Goal: Information Seeking & Learning: Learn about a topic

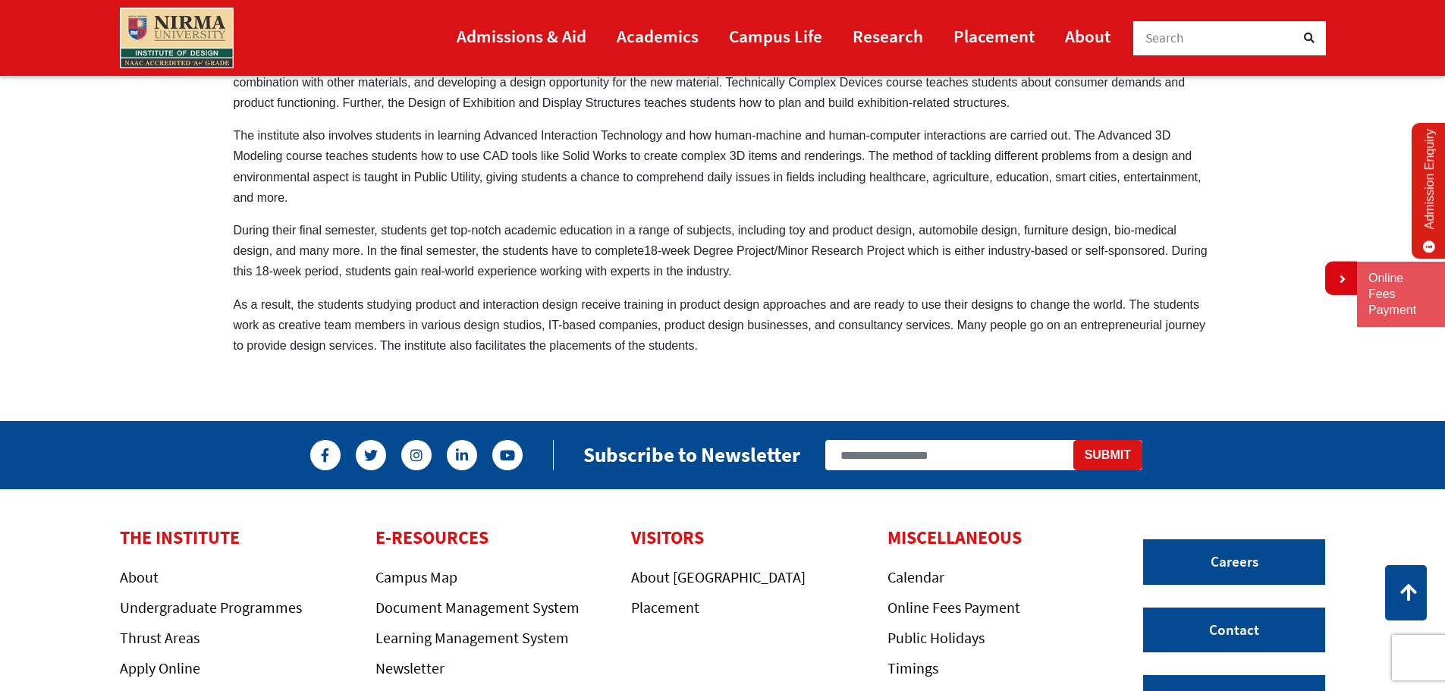
scroll to position [1214, 0]
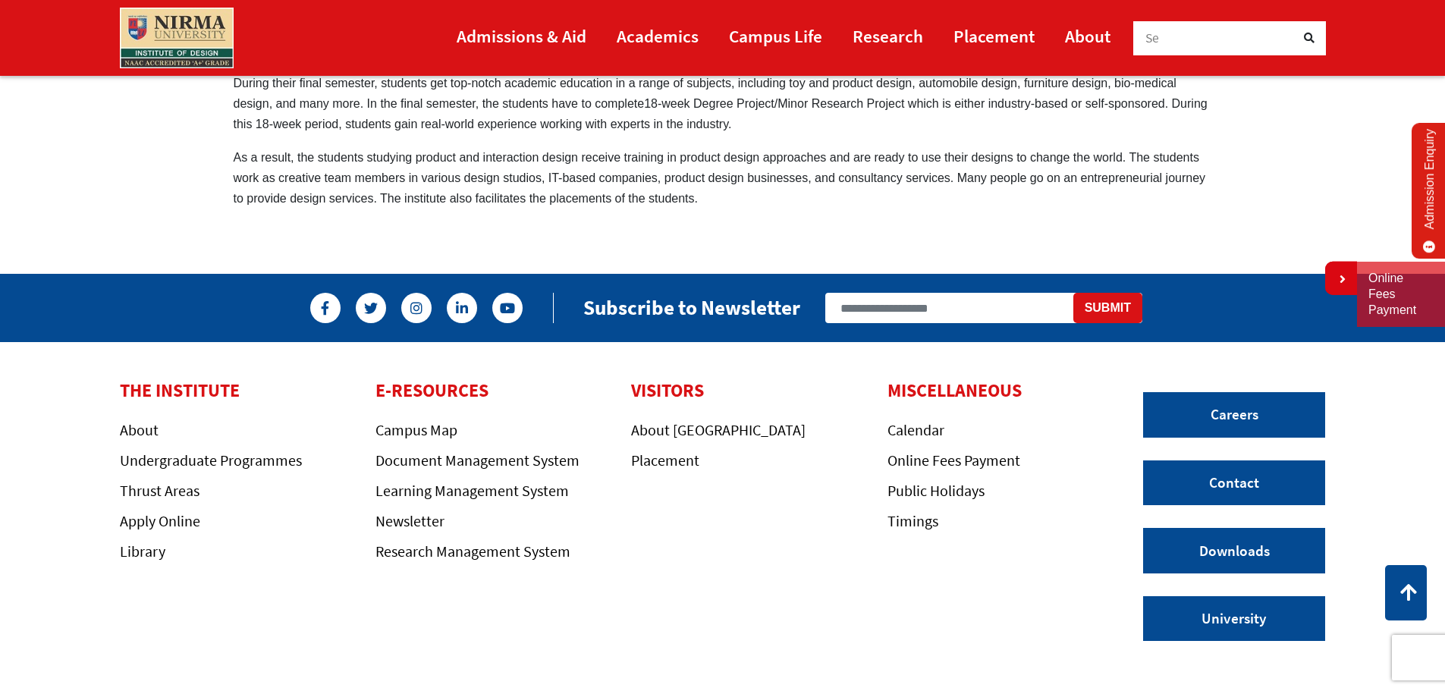
click at [636, 16] on nav "Admissions & Aid Academics Campus Life Research Placement About Se" at bounding box center [723, 38] width 1206 height 61
click at [642, 29] on link "Academics" at bounding box center [658, 36] width 82 height 34
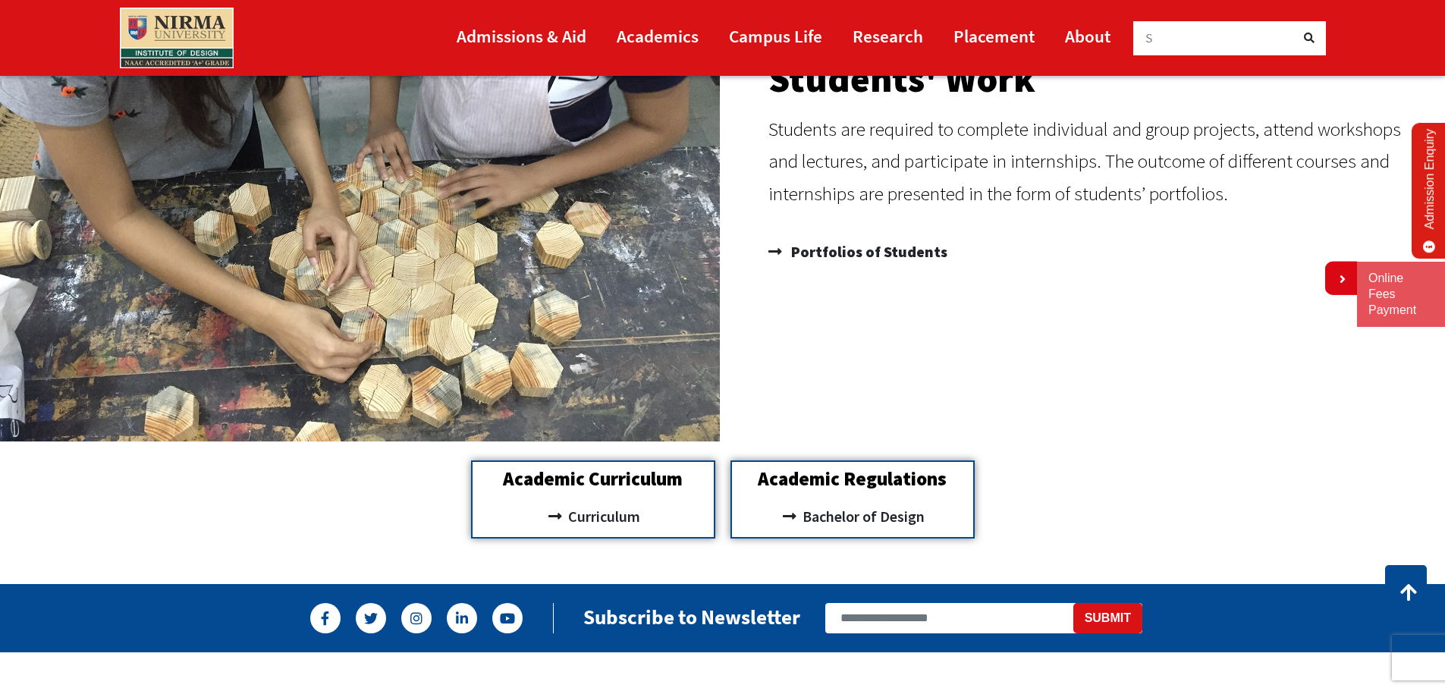
scroll to position [1745, 0]
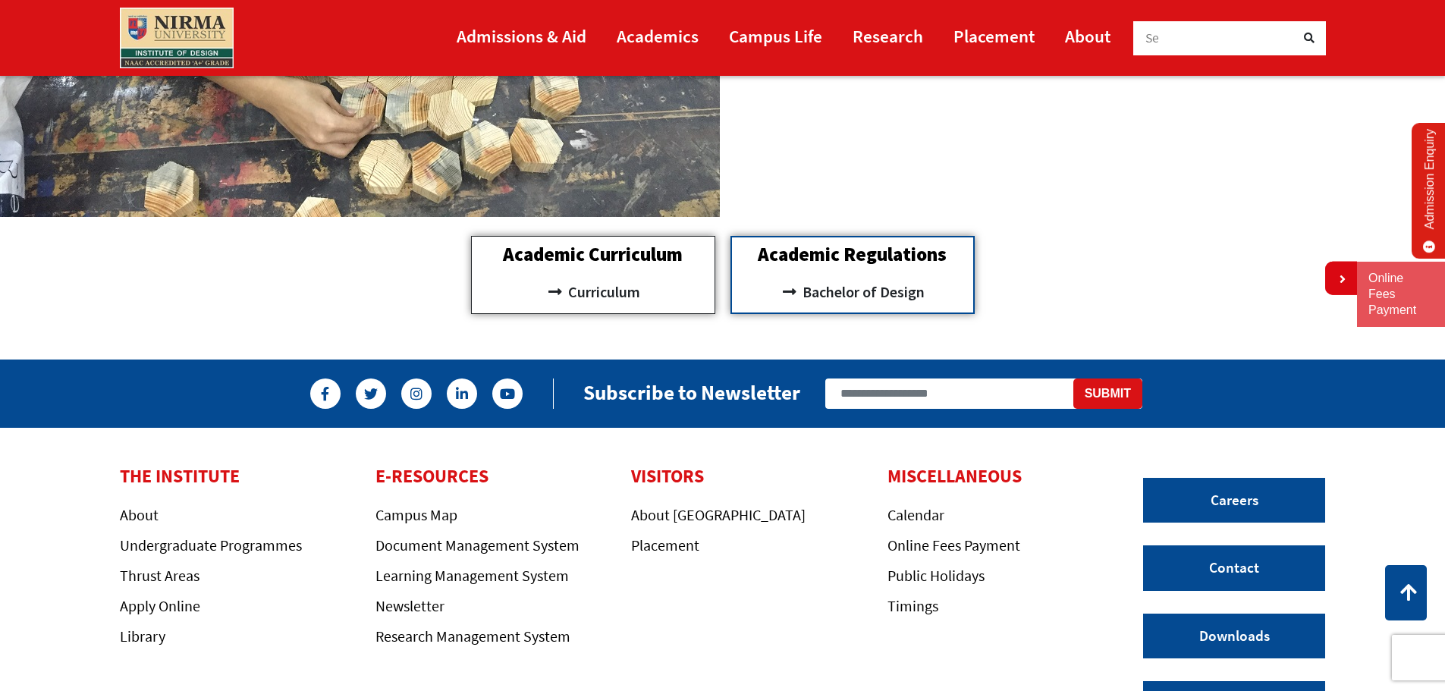
click at [623, 260] on h2 "Academic Curriculum" at bounding box center [593, 254] width 228 height 19
click at [605, 291] on span "Curriculum" at bounding box center [602, 292] width 76 height 26
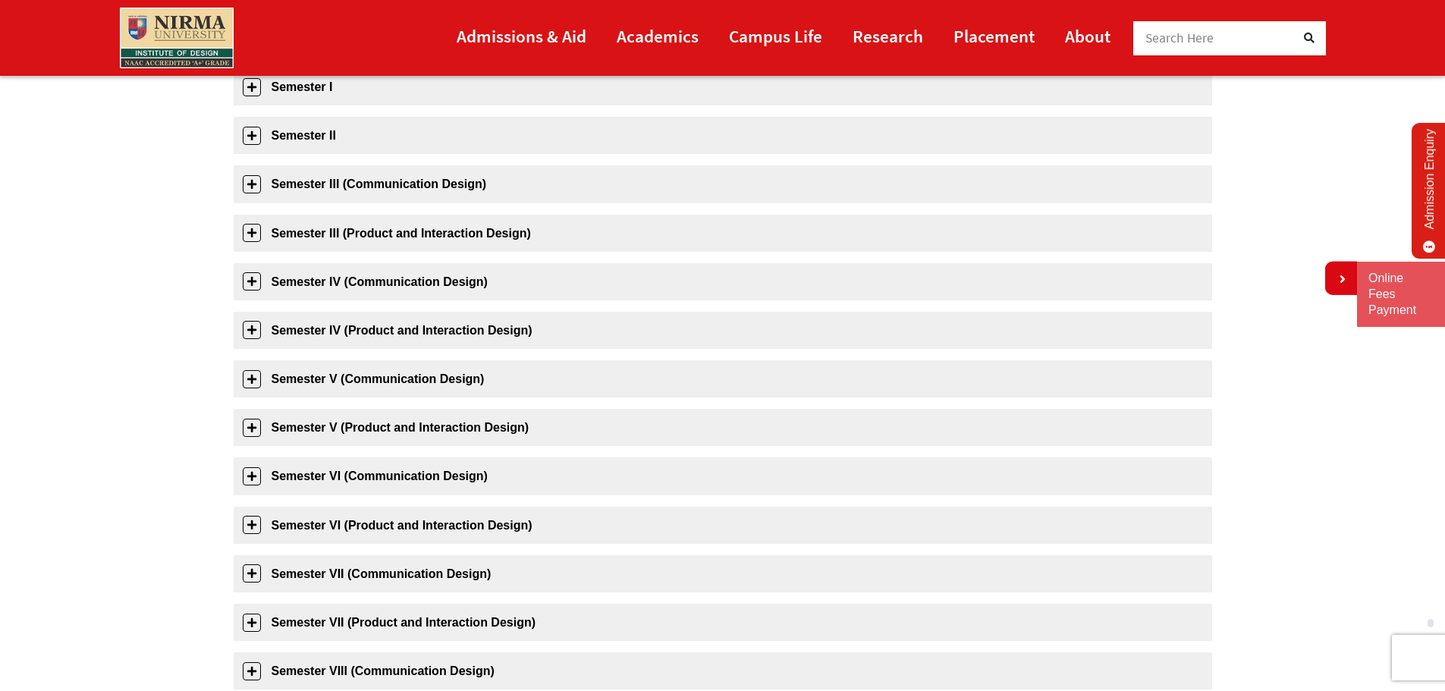
scroll to position [379, 0]
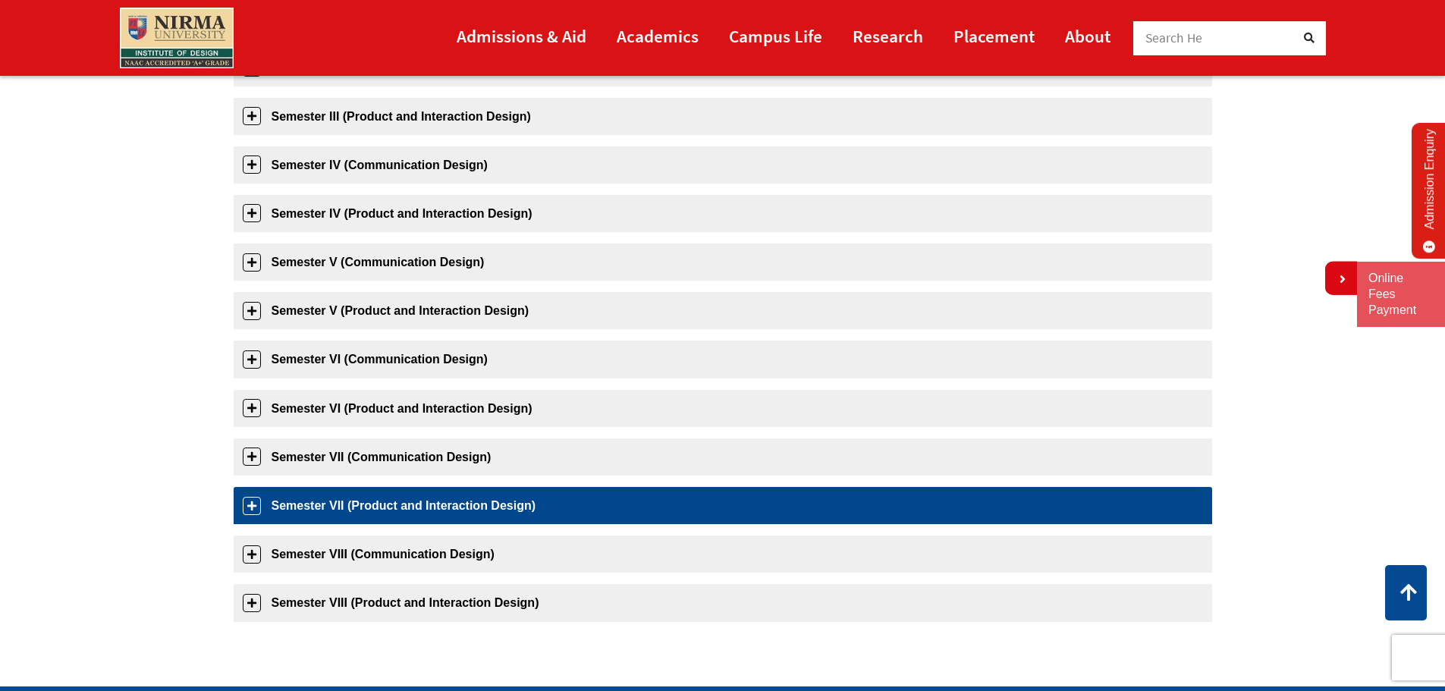
click at [252, 508] on link "Semester VII (Product and Interaction Design)" at bounding box center [723, 505] width 978 height 37
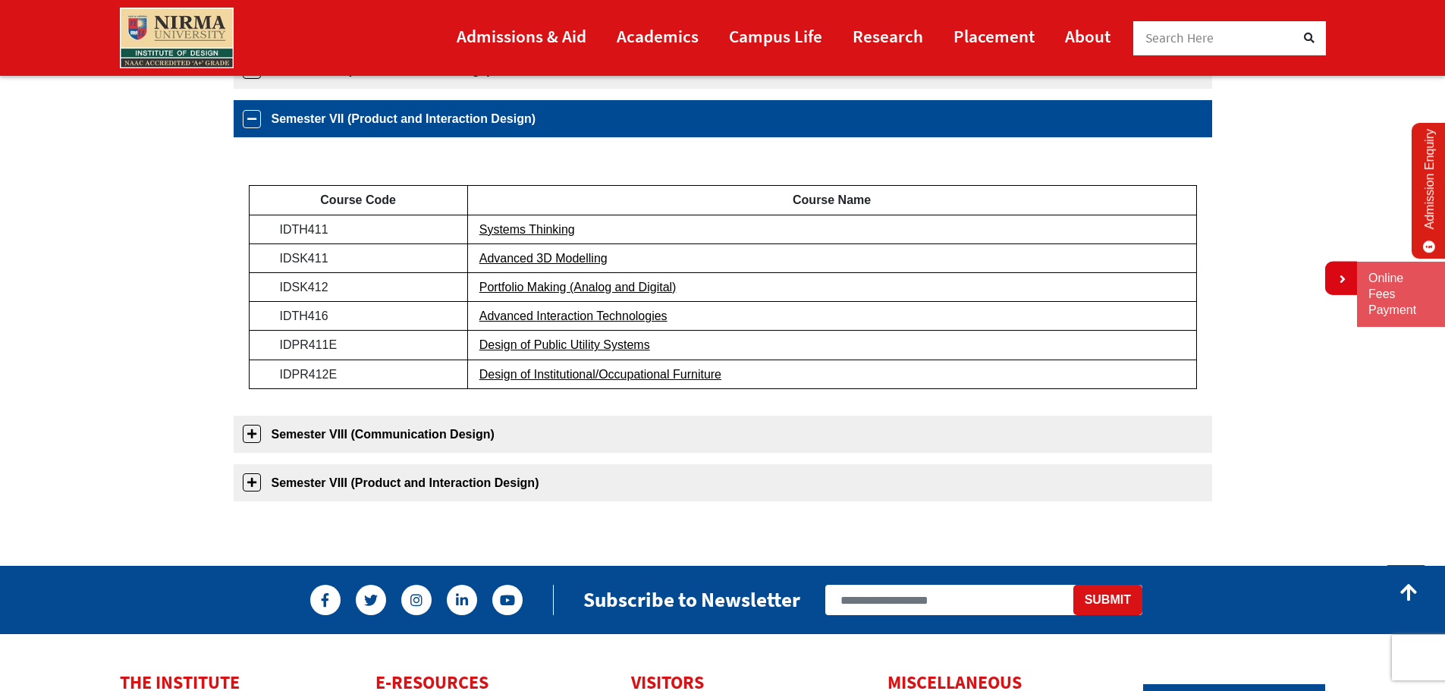
scroll to position [775, 0]
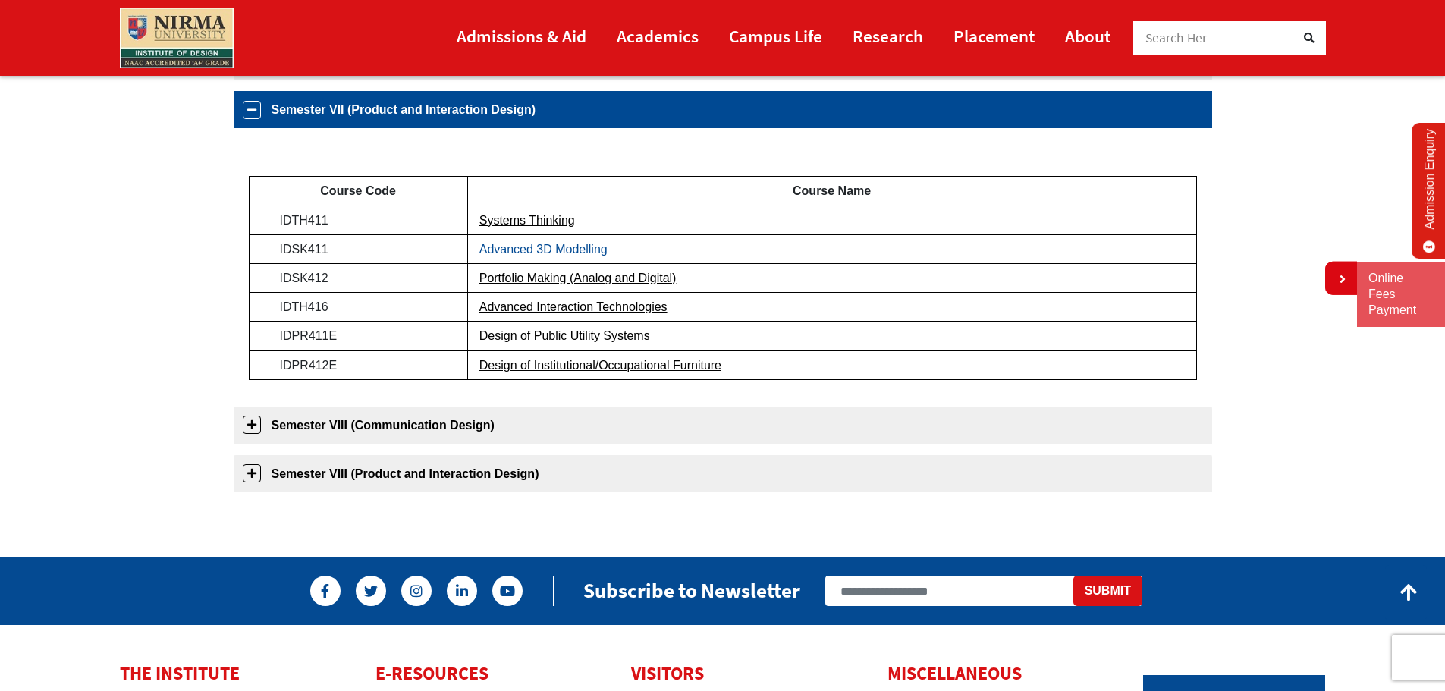
click at [529, 255] on link "Advanced 3D Modelling" at bounding box center [543, 249] width 128 height 13
click at [506, 248] on link "Advanced 3D Modelling" at bounding box center [543, 249] width 128 height 13
click at [536, 306] on link "Advanced Interaction Technologies" at bounding box center [573, 306] width 188 height 13
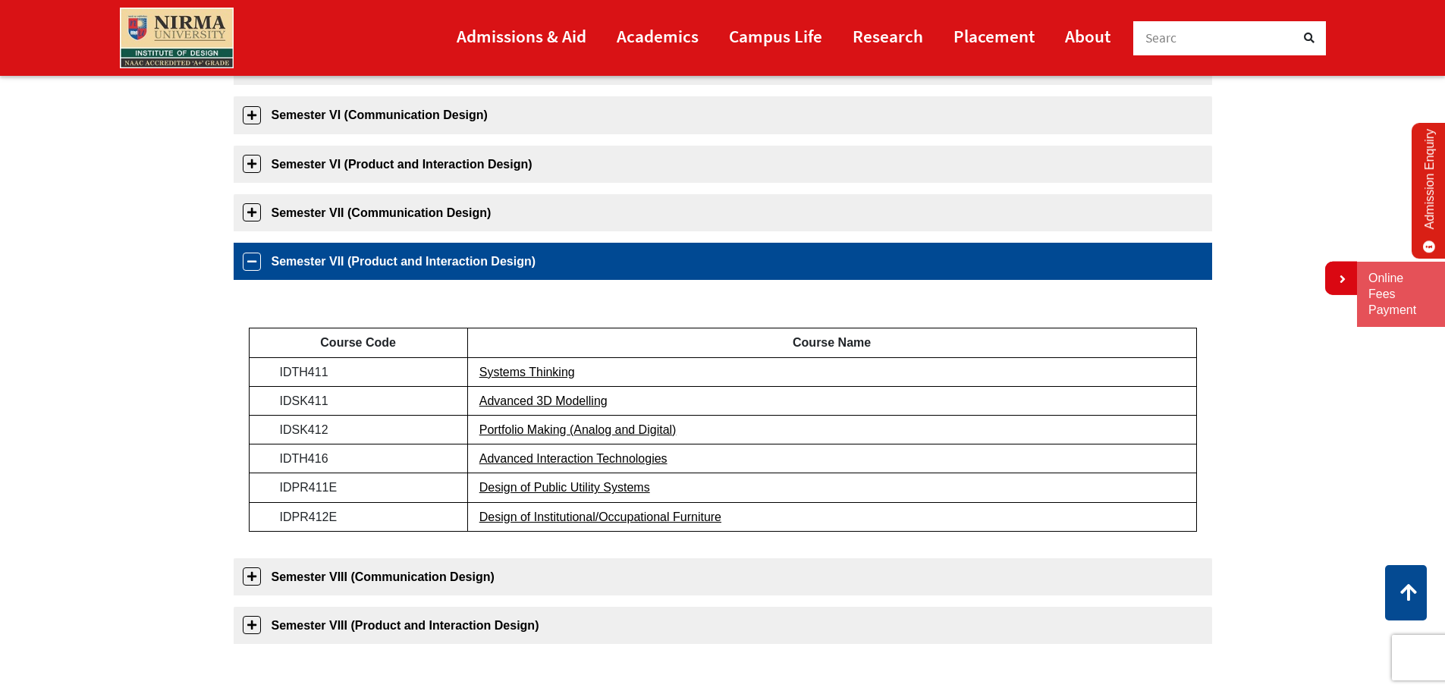
scroll to position [472, 0]
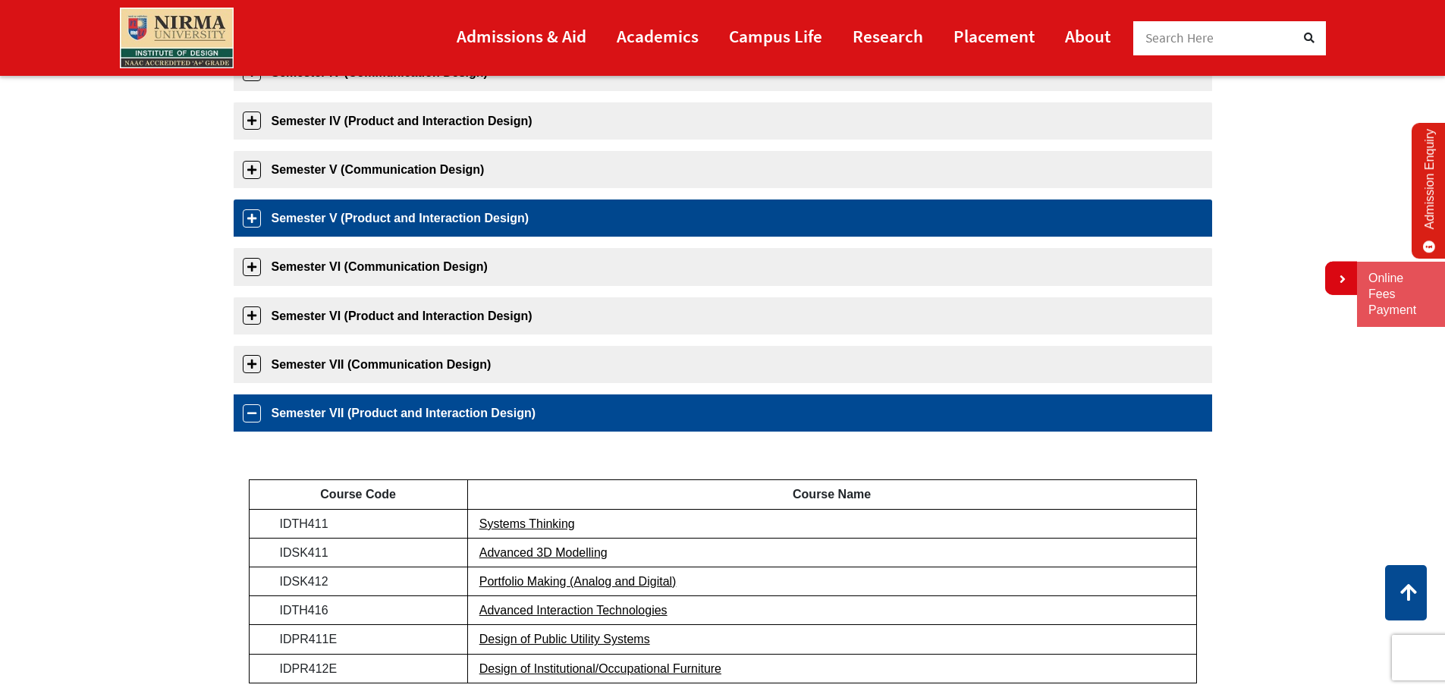
click at [253, 220] on link "Semester V (Product and Interaction Design)" at bounding box center [723, 217] width 978 height 37
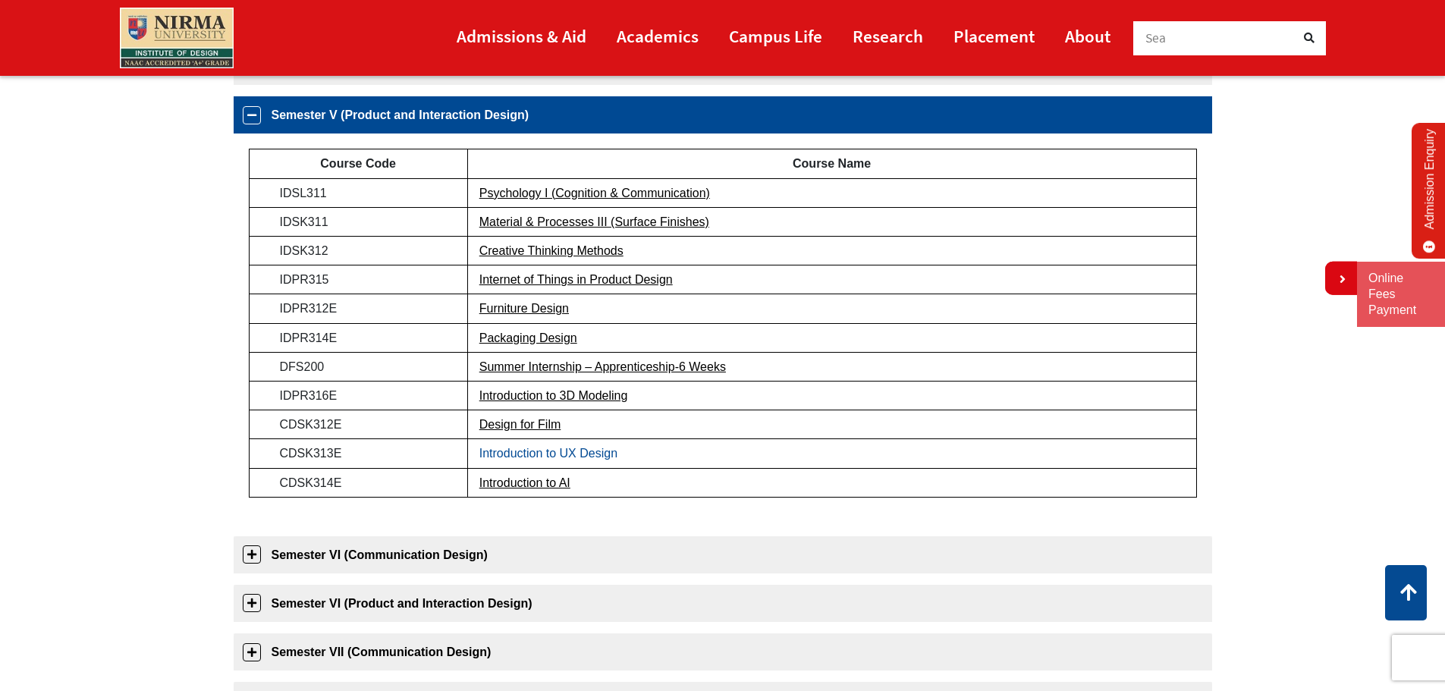
scroll to position [580, 0]
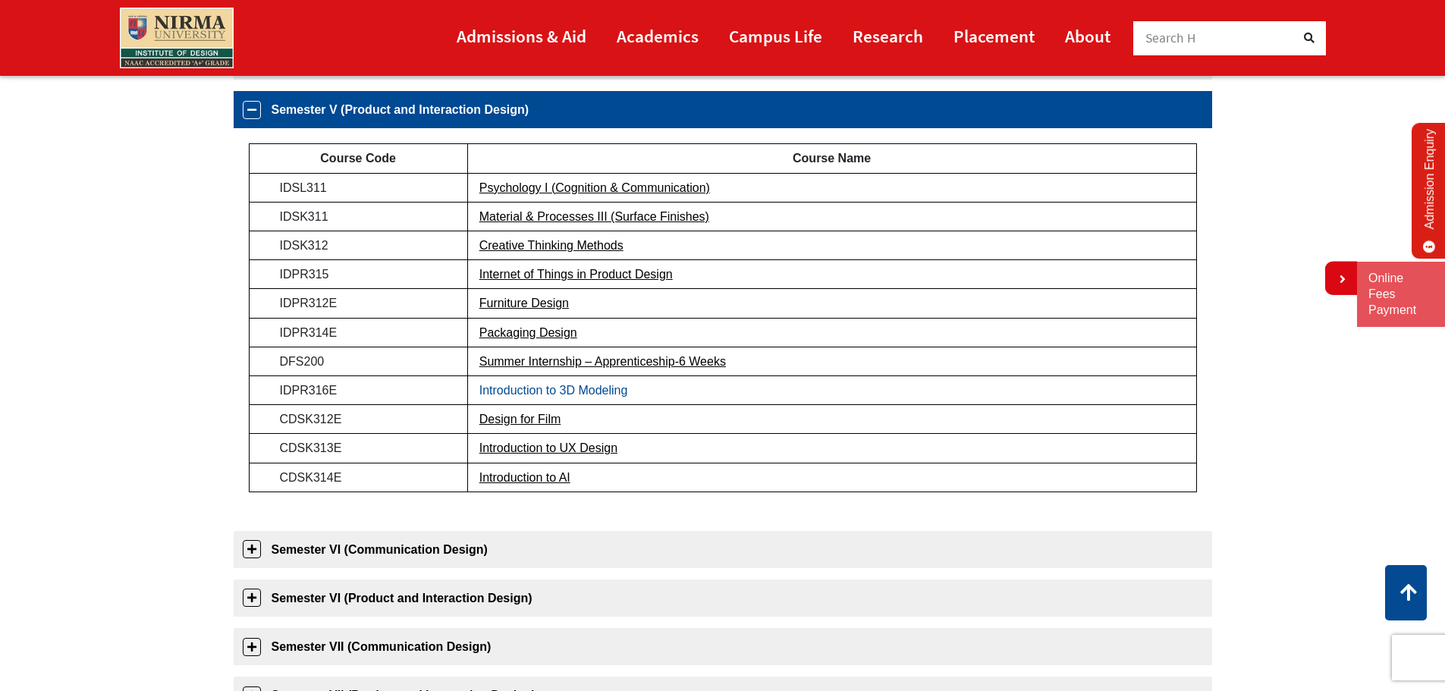
click at [538, 385] on link "Introduction to 3D Modeling" at bounding box center [553, 390] width 149 height 13
